Goal: Transaction & Acquisition: Obtain resource

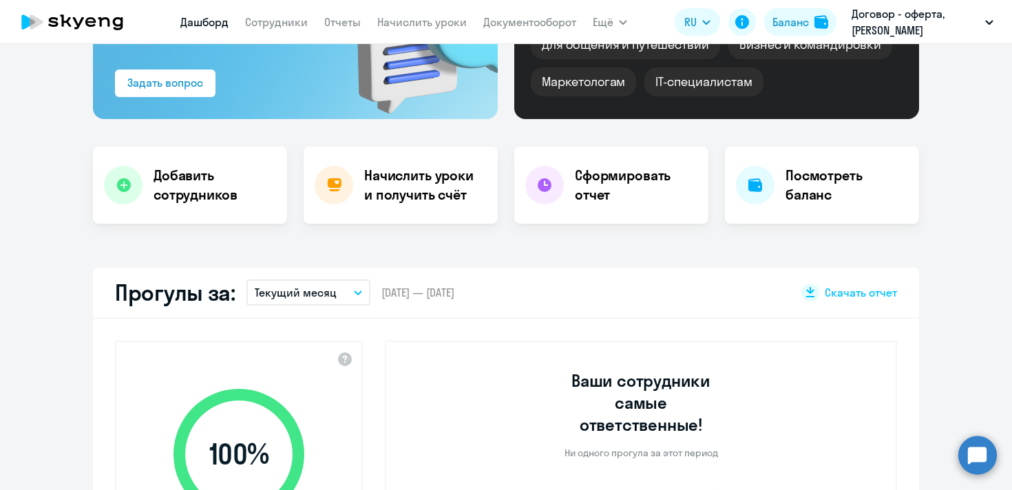
select select "30"
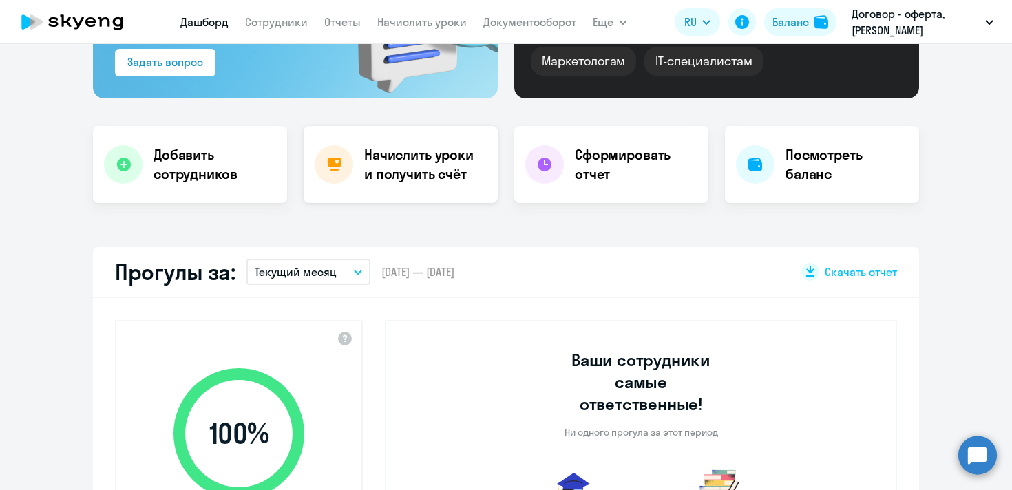
click at [417, 171] on h4 "Начислить уроки и получить счёт" at bounding box center [424, 164] width 120 height 39
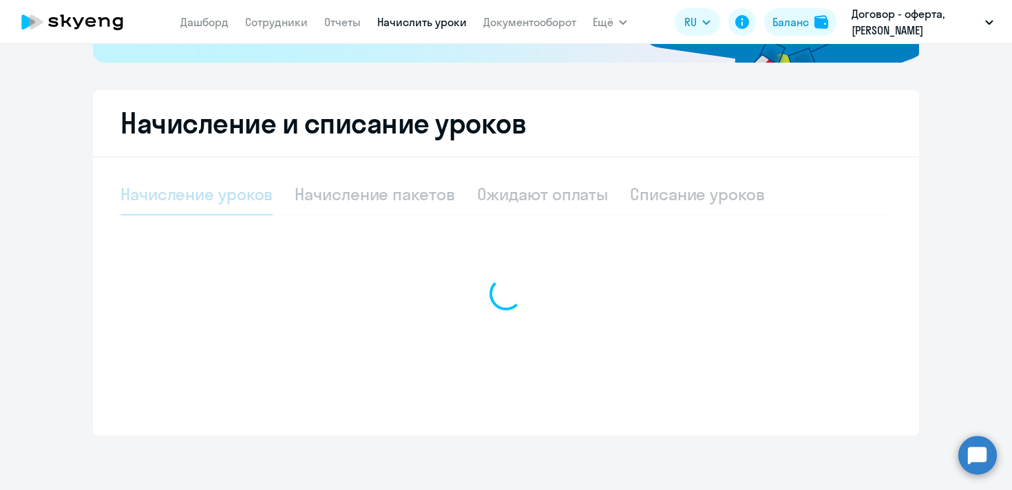
scroll to position [323, 0]
select select "10"
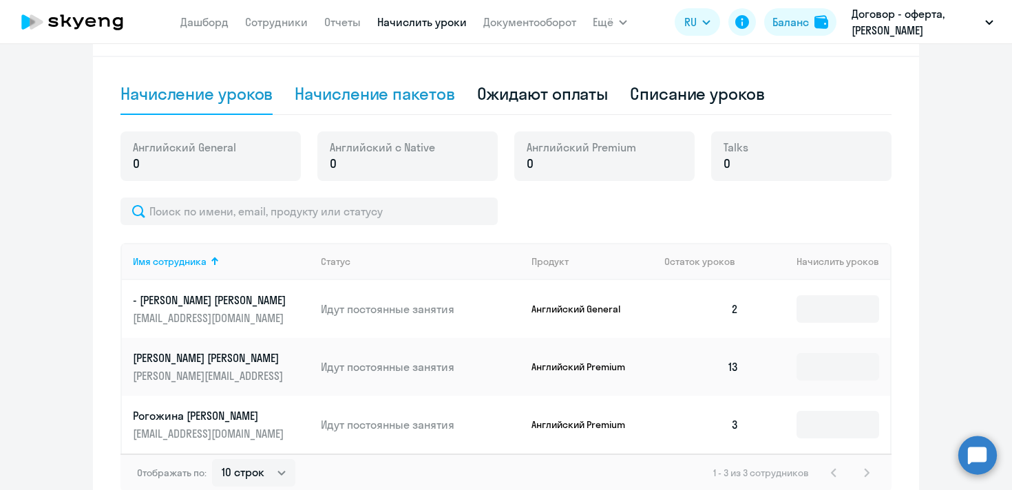
scroll to position [246, 0]
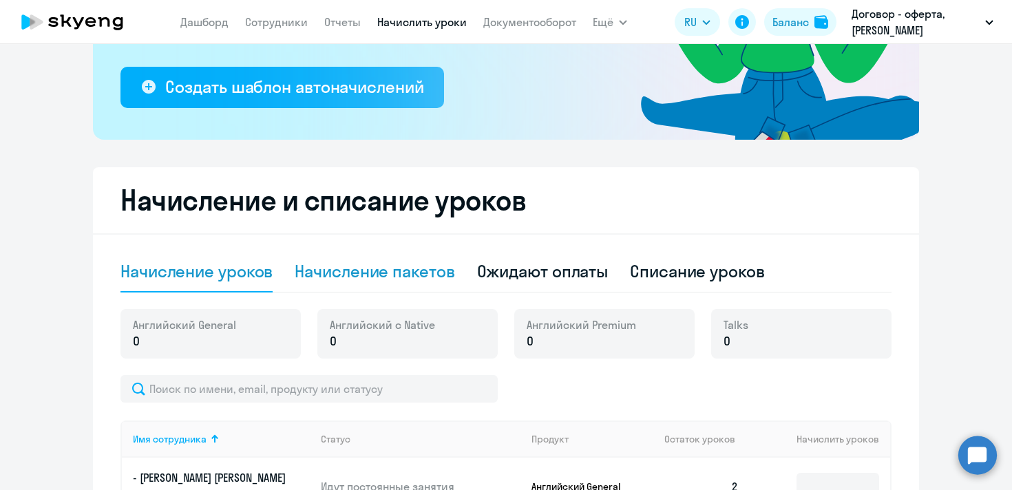
click at [367, 268] on div "Начисление пакетов" at bounding box center [375, 271] width 160 height 22
select select "10"
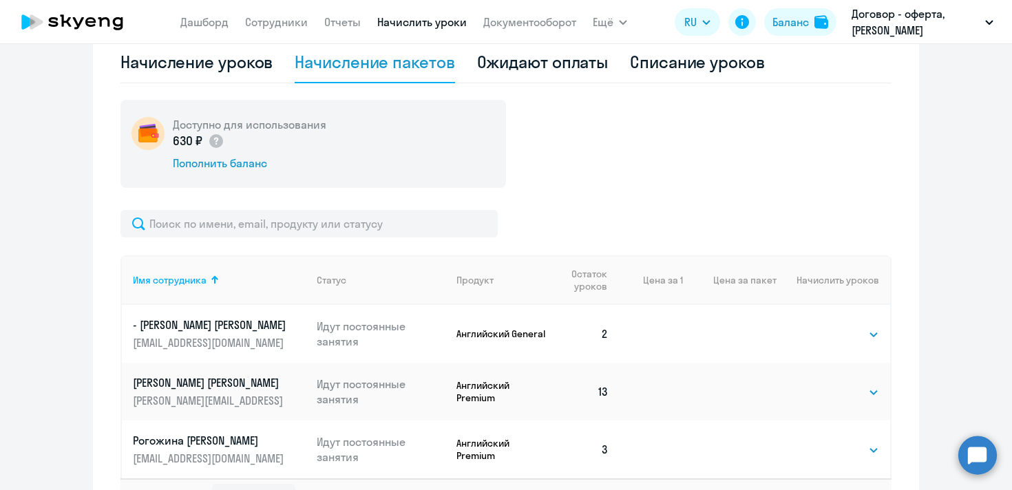
scroll to position [559, 0]
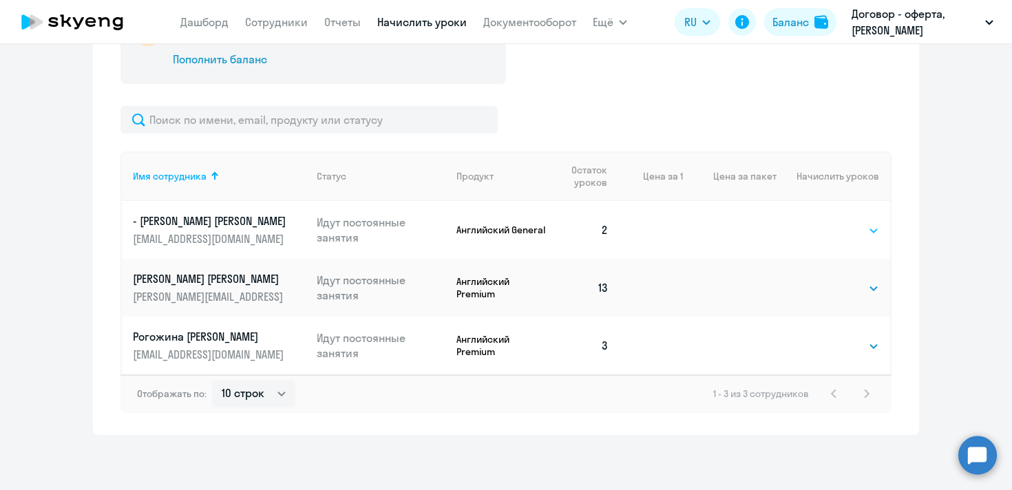
click at [824, 227] on select "Выбрать 4 8 16 32 64 96 128" at bounding box center [850, 230] width 56 height 17
select select "16"
click at [822, 222] on select "Выбрать 4 8 16 32 64 96 128" at bounding box center [850, 230] width 56 height 17
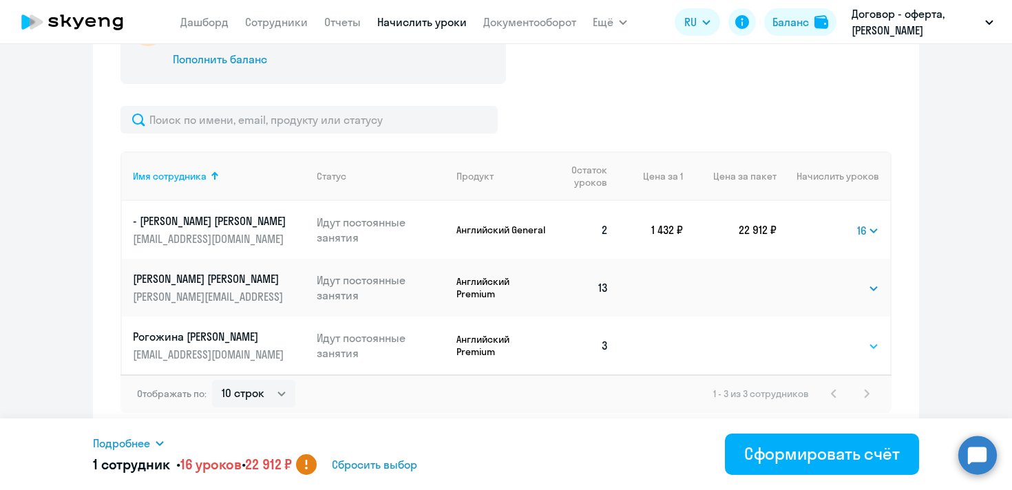
click at [828, 344] on select "Выбрать 4 8 16 32 64 96 128" at bounding box center [850, 346] width 56 height 17
click at [822, 338] on select "Выбрать 4 8 16 32 64 96 128" at bounding box center [850, 346] width 56 height 17
click at [857, 346] on select "Выбрать 4 8 16 32 64 96 128" at bounding box center [868, 346] width 22 height 17
select select "8"
click at [857, 338] on select "Выбрать 4 8 16 32 64 96 128" at bounding box center [868, 346] width 22 height 17
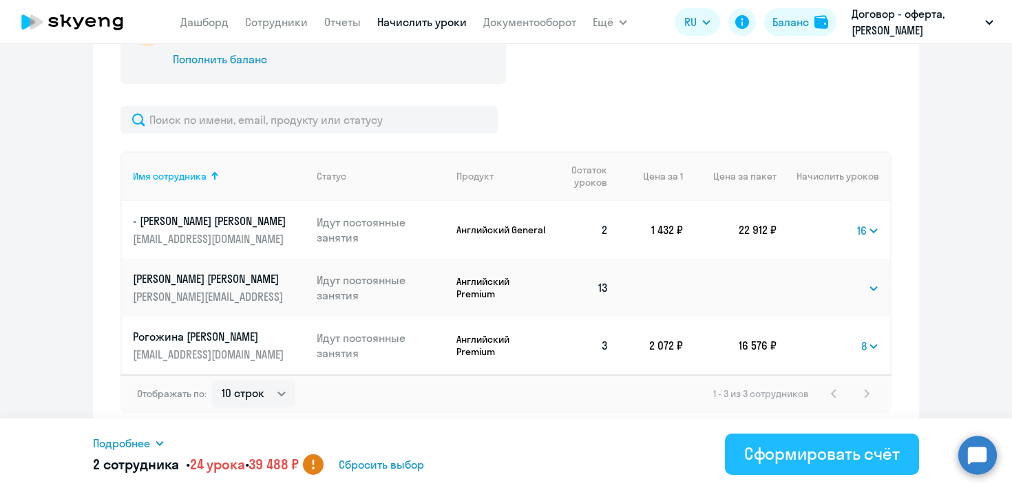
click at [792, 457] on div "Сформировать счёт" at bounding box center [822, 453] width 156 height 22
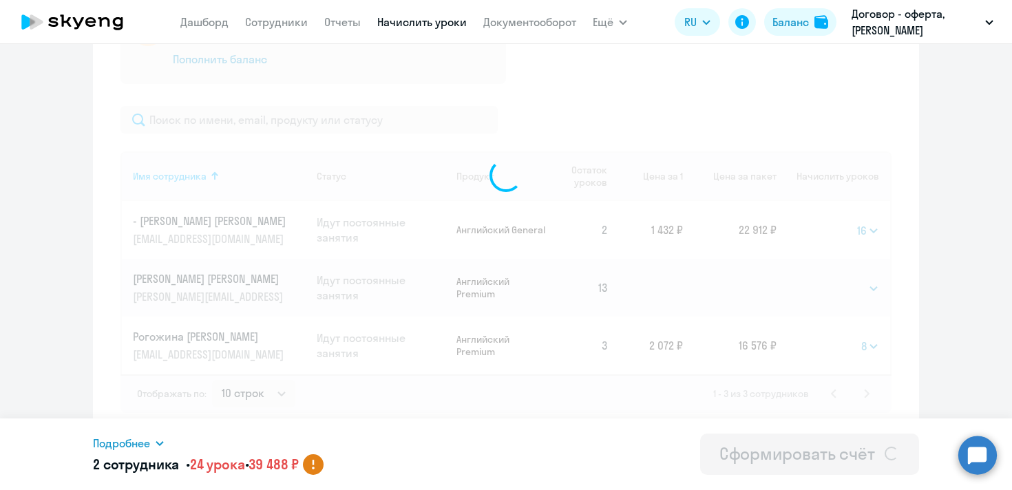
select select
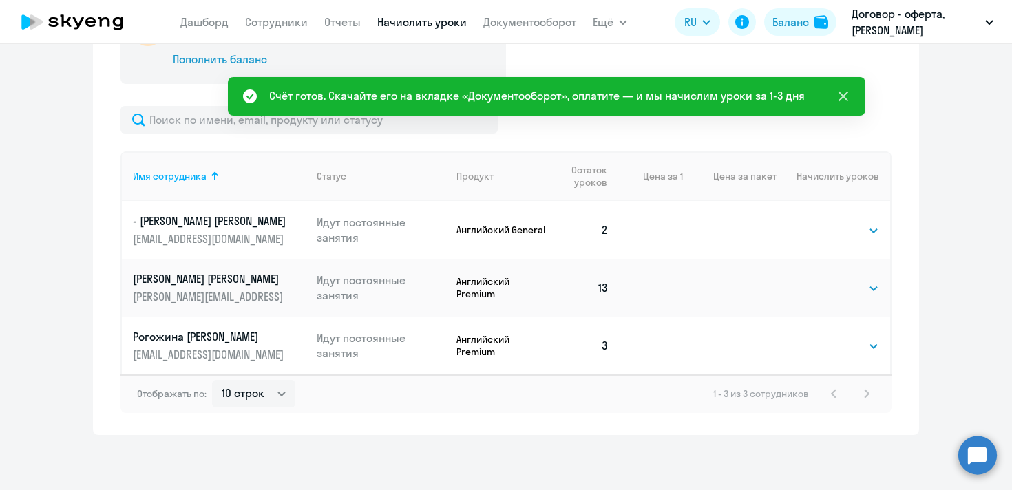
click at [842, 96] on icon at bounding box center [843, 97] width 10 height 10
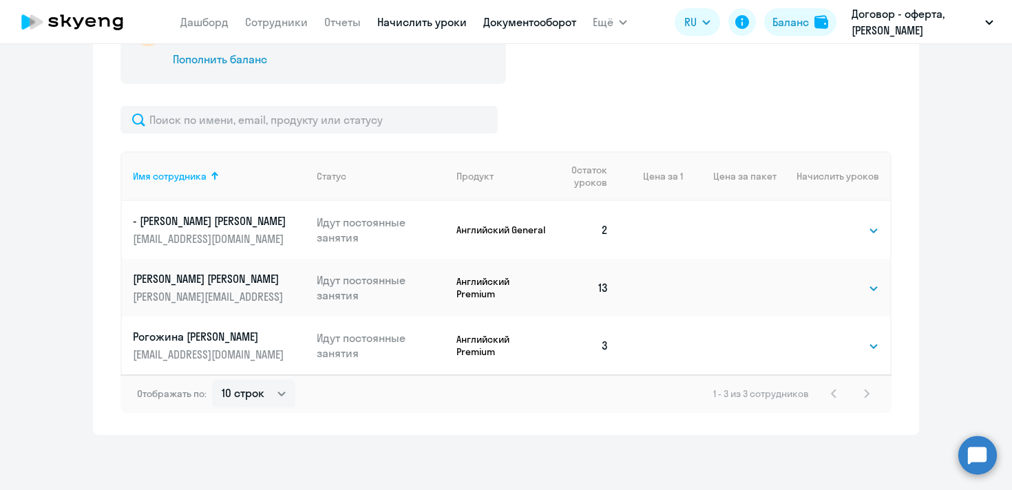
click at [536, 23] on link "Документооборот" at bounding box center [529, 22] width 93 height 14
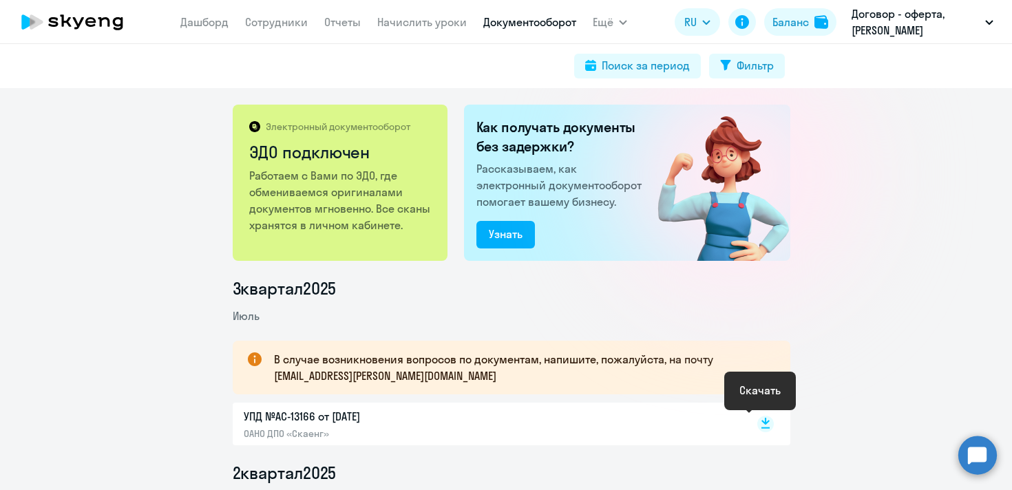
click at [757, 427] on rect at bounding box center [765, 424] width 17 height 17
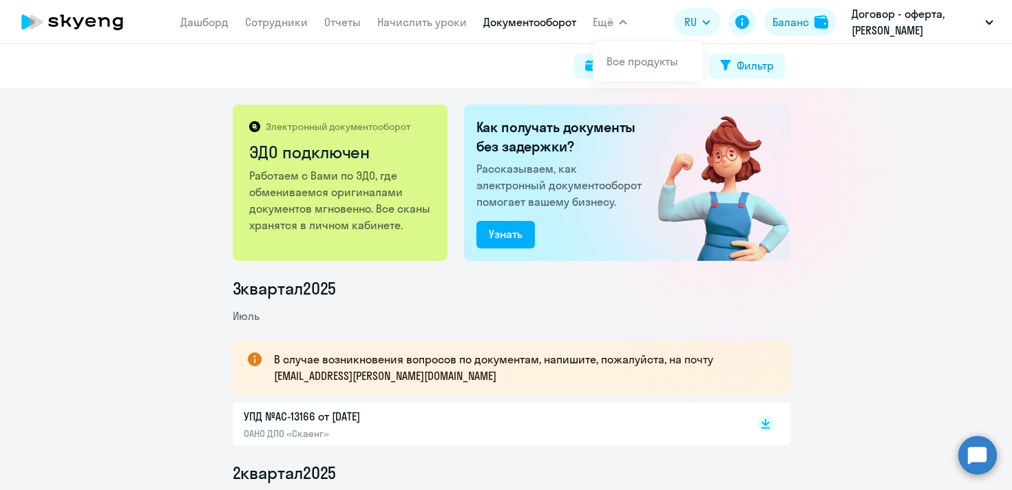
click at [608, 21] on span "Ещё" at bounding box center [603, 22] width 21 height 17
click at [556, 25] on link "Документооборот" at bounding box center [529, 22] width 93 height 14
click at [610, 21] on span "Ещё" at bounding box center [603, 22] width 21 height 17
click at [512, 19] on link "Документооборот" at bounding box center [529, 22] width 93 height 14
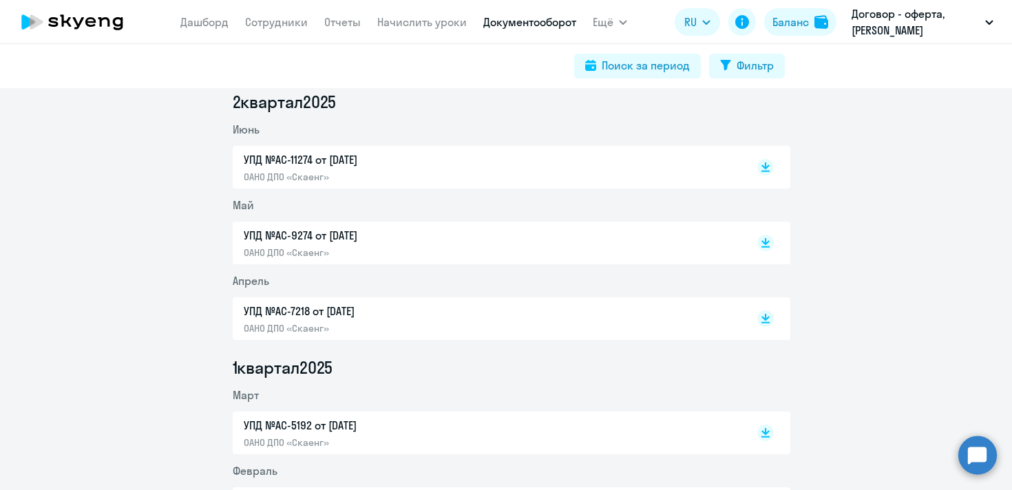
scroll to position [431, 0]
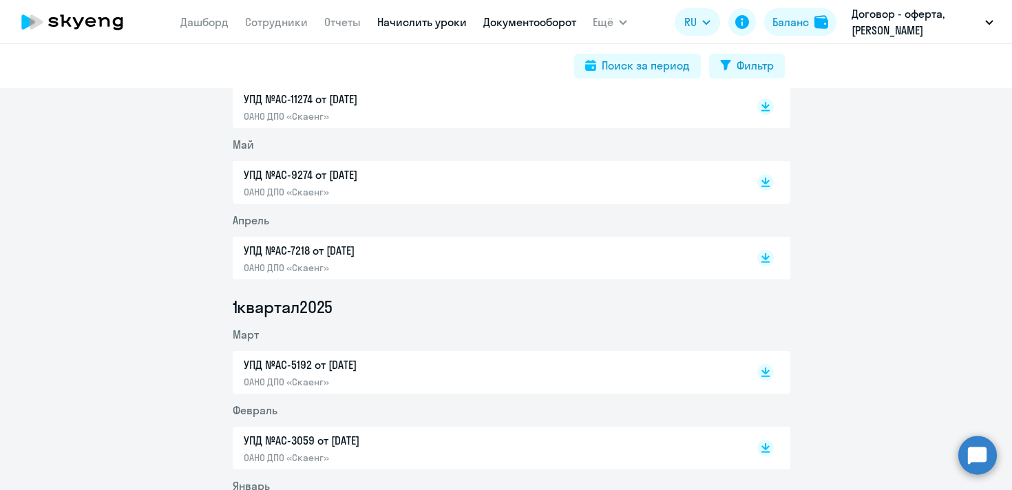
click at [428, 26] on link "Начислить уроки" at bounding box center [421, 22] width 89 height 14
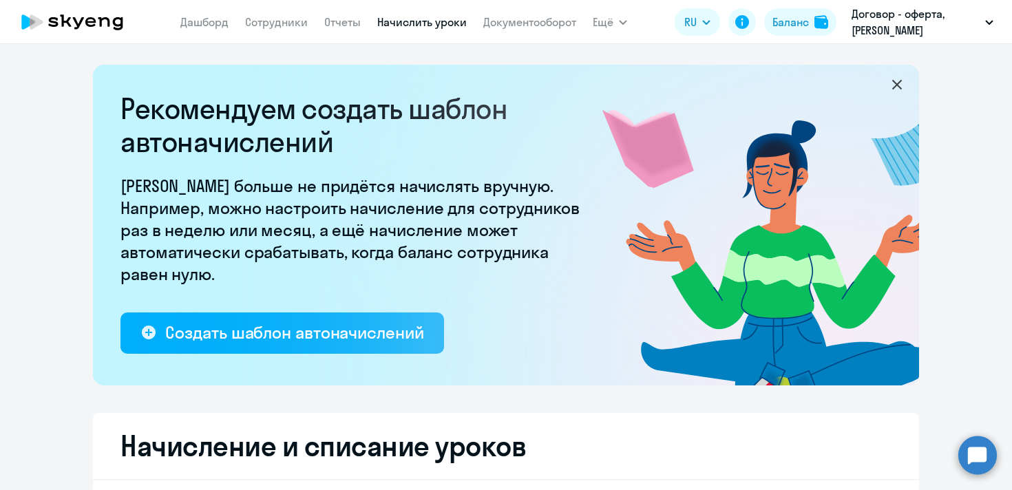
select select "10"
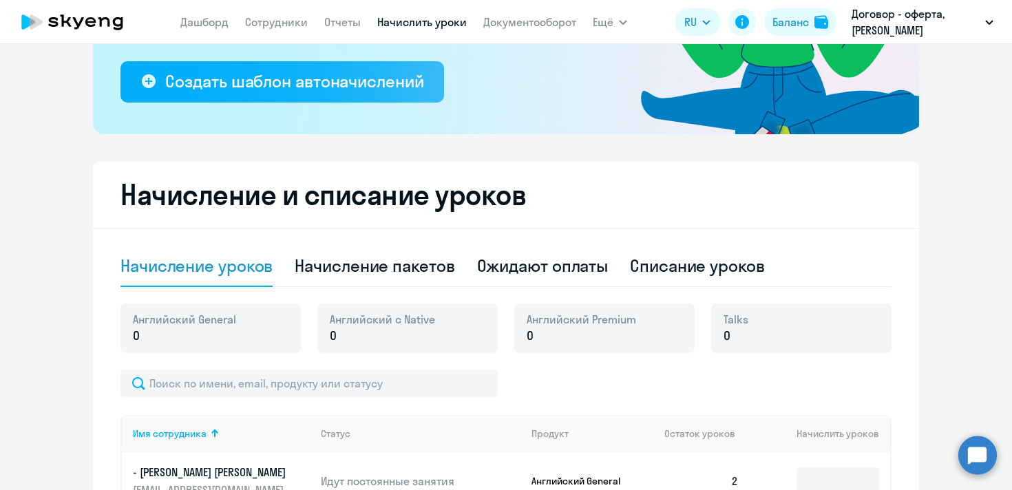
scroll to position [369, 0]
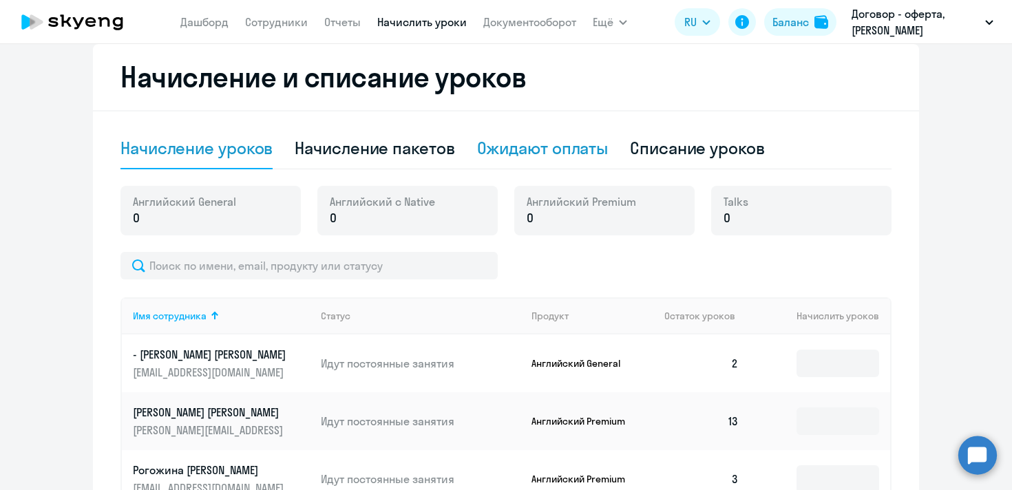
click at [534, 155] on div "Ожидают оплаты" at bounding box center [542, 148] width 131 height 22
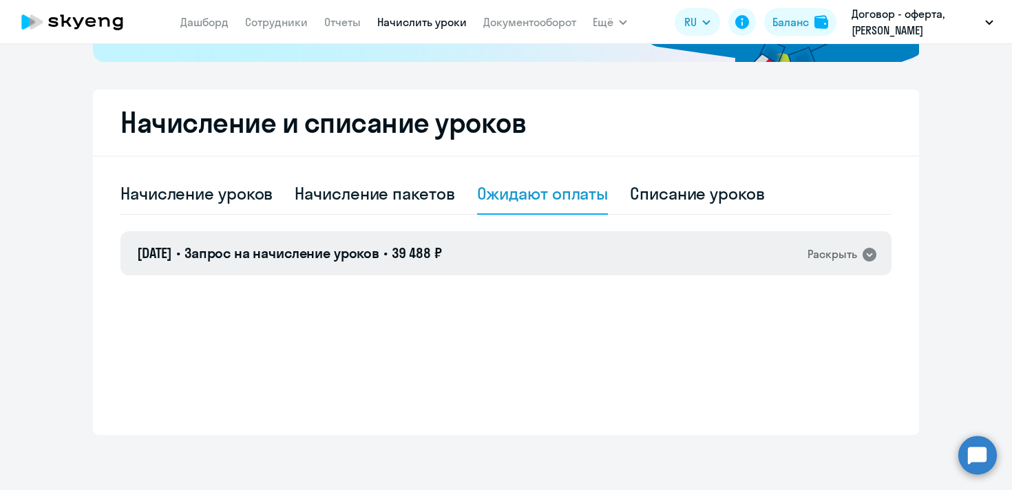
click at [851, 258] on div "Раскрыть" at bounding box center [832, 254] width 50 height 17
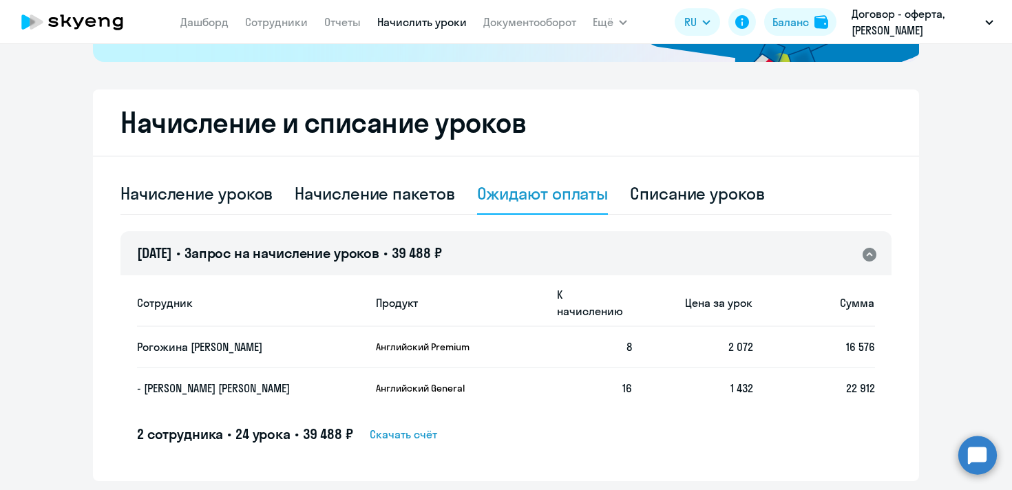
scroll to position [353, 0]
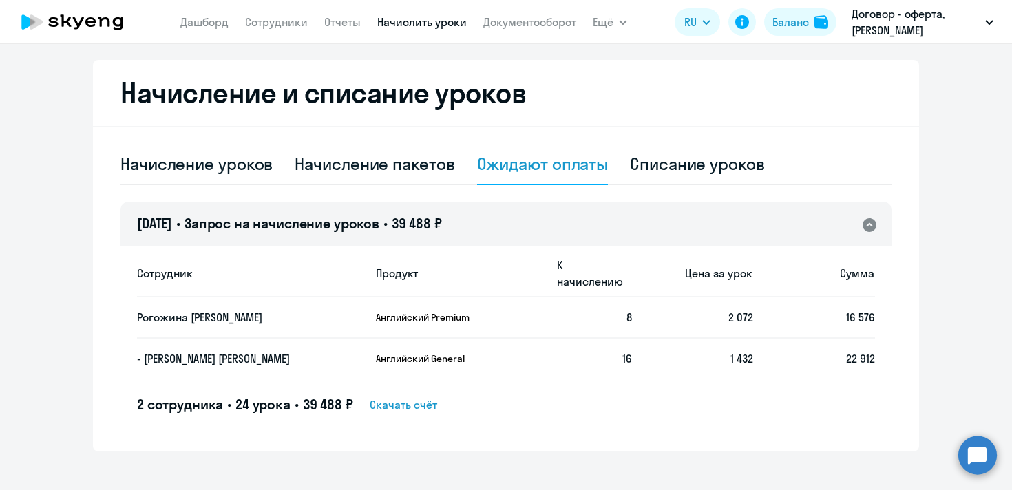
click at [420, 396] on span "Скачать счёт" at bounding box center [403, 404] width 67 height 17
